Goal: Transaction & Acquisition: Download file/media

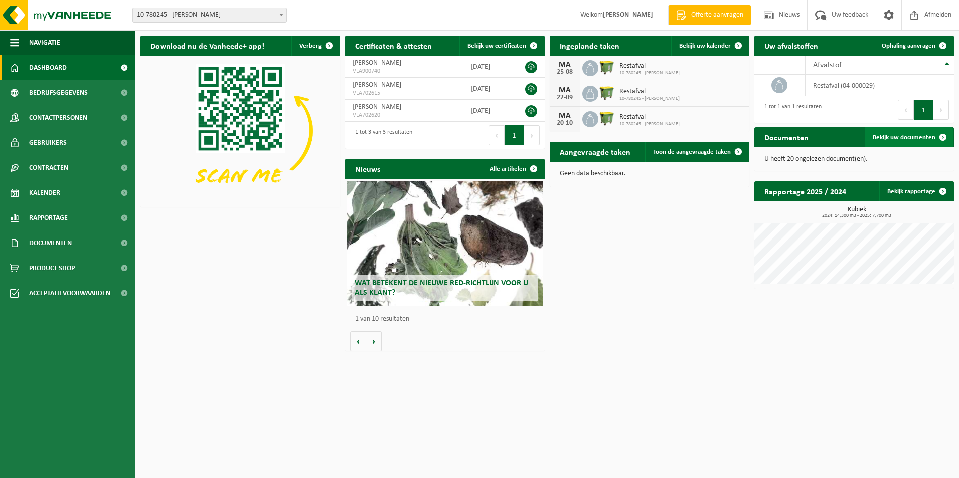
click at [900, 145] on link "Bekijk uw documenten" at bounding box center [909, 137] width 88 height 20
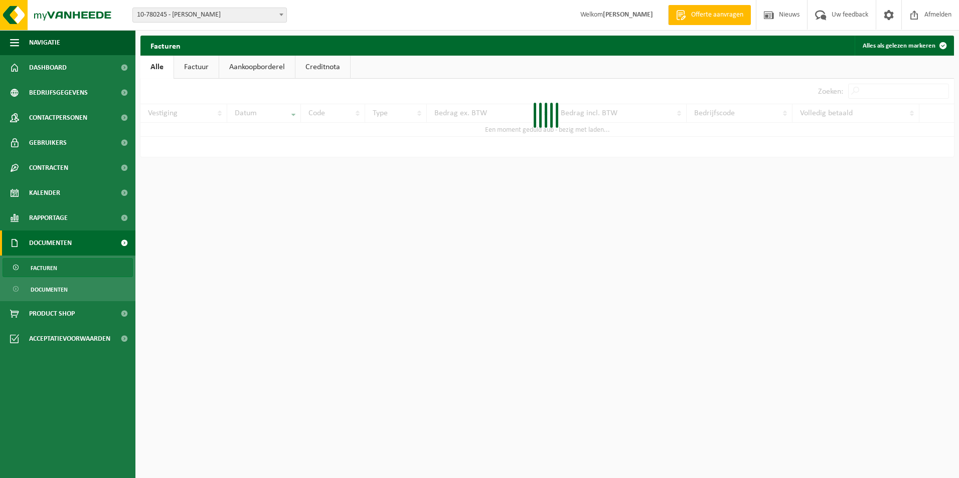
click at [900, 140] on html "Vestiging: 10-780245 - [PERSON_NAME] - ZEVEREN 10-780245 - [PERSON_NAME] Welkom…" at bounding box center [479, 239] width 959 height 478
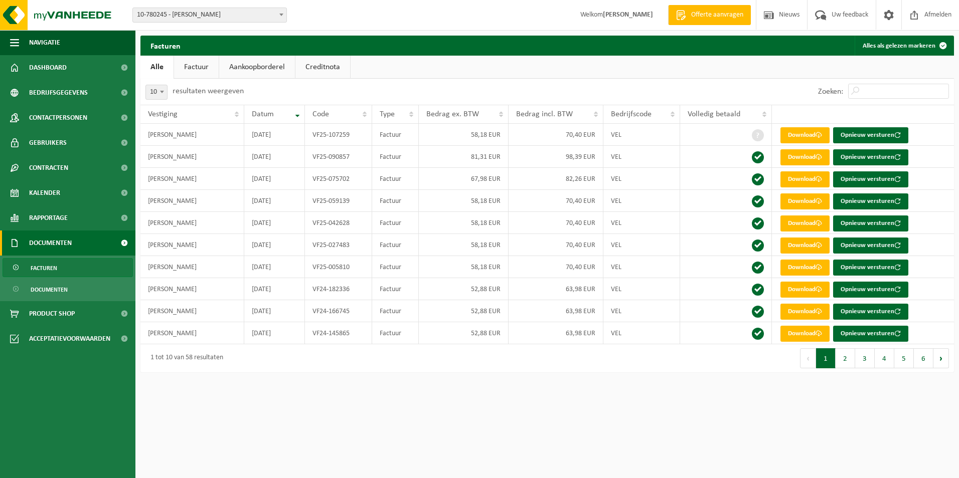
click at [199, 64] on link "Factuur" at bounding box center [196, 67] width 45 height 23
click at [850, 359] on button "2" at bounding box center [845, 359] width 20 height 20
click at [805, 160] on link "Download" at bounding box center [804, 157] width 49 height 16
click at [828, 360] on button "1" at bounding box center [826, 359] width 20 height 20
click at [839, 358] on button "2" at bounding box center [845, 359] width 20 height 20
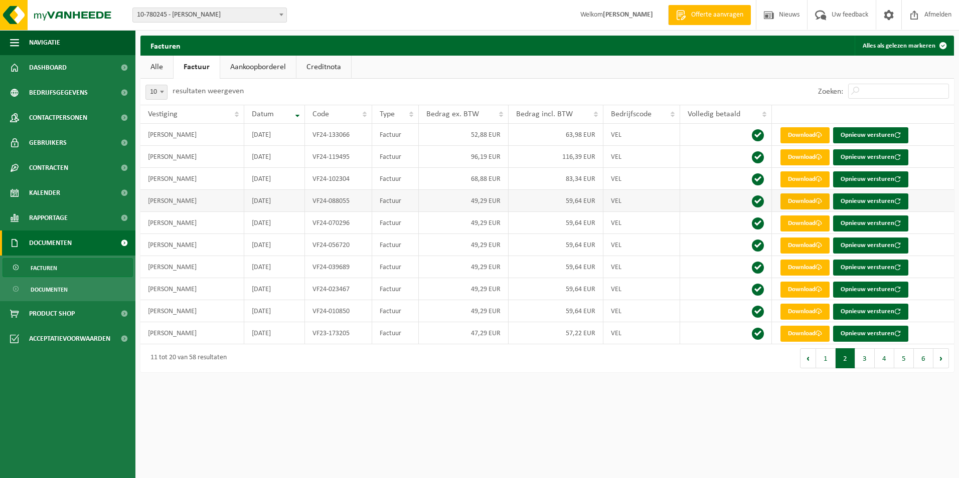
click at [806, 201] on link "Download" at bounding box center [804, 202] width 49 height 16
